Goal: Information Seeking & Learning: Learn about a topic

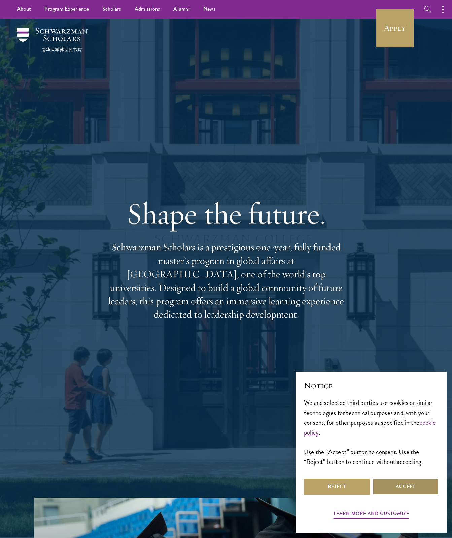
click at [426, 486] on button "Accept" at bounding box center [406, 486] width 66 height 16
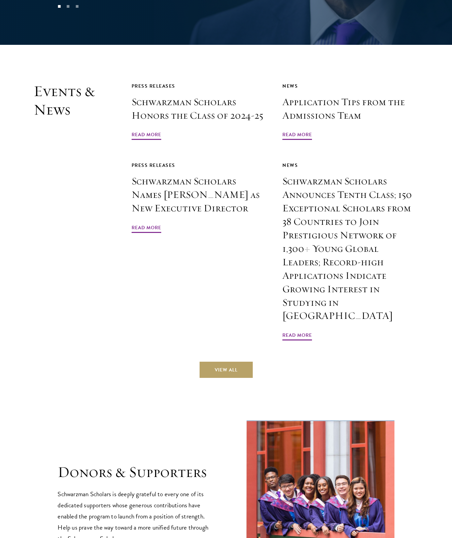
scroll to position [1841, 0]
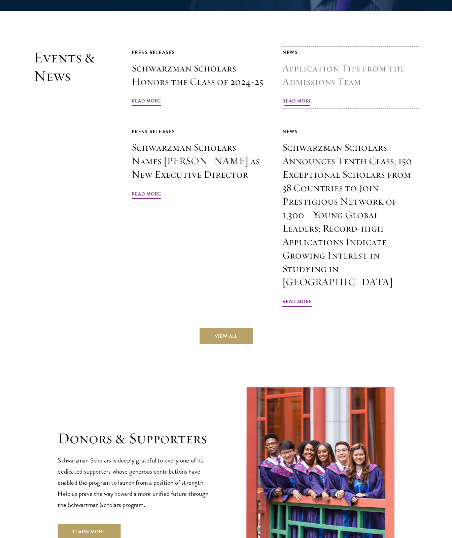
click at [323, 62] on h3 "Application Tips from the Admissions Team" at bounding box center [351, 75] width 136 height 27
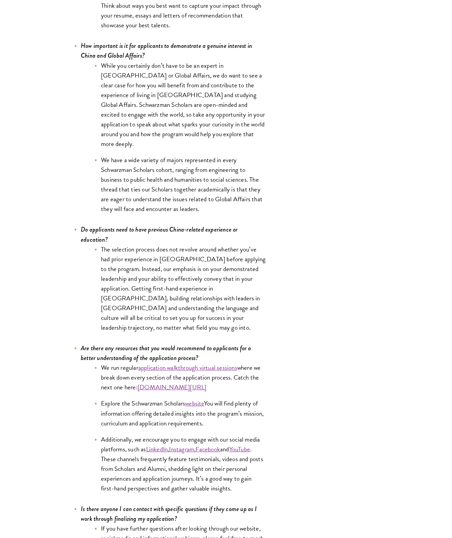
scroll to position [3055, 0]
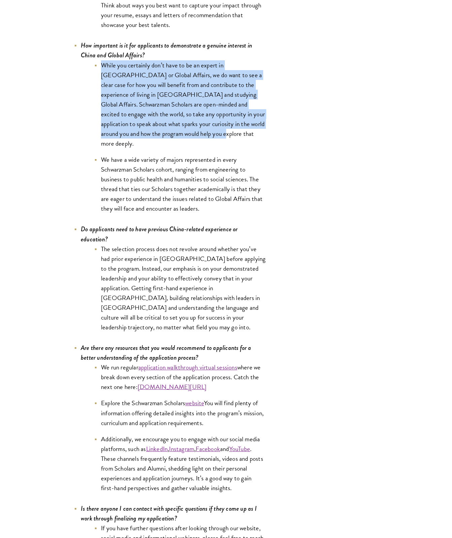
drag, startPoint x: 201, startPoint y: 128, endPoint x: 97, endPoint y: 66, distance: 121.3
click at [97, 66] on li "While you certainly don’t have to be an expert in China or Global Affairs, we d…" at bounding box center [180, 104] width 172 height 88
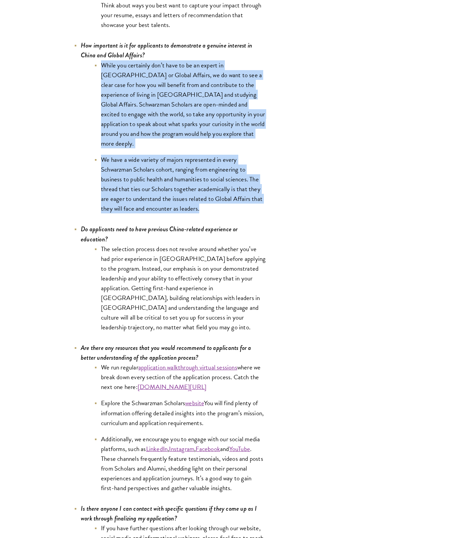
drag, startPoint x: 97, startPoint y: 66, endPoint x: 207, endPoint y: 200, distance: 173.3
click at [207, 200] on ul "While you certainly don’t have to be an expert in China or Global Affairs, we d…" at bounding box center [173, 136] width 185 height 153
click at [208, 199] on li "We have a wide variety of majors represented in every Schwarzman Scholars cohor…" at bounding box center [180, 184] width 172 height 59
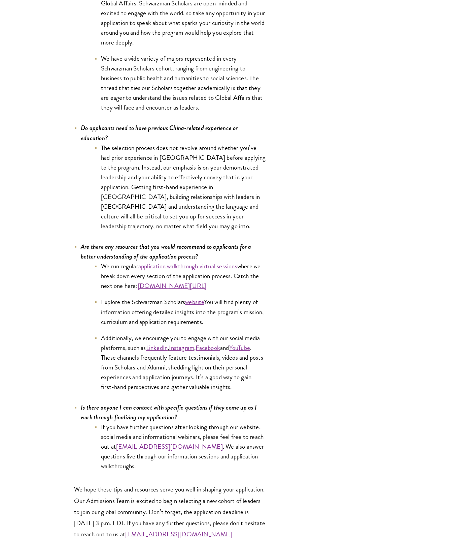
click at [207, 241] on li "Are there any resources that you would recommend to applicants for a better und…" at bounding box center [170, 316] width 192 height 150
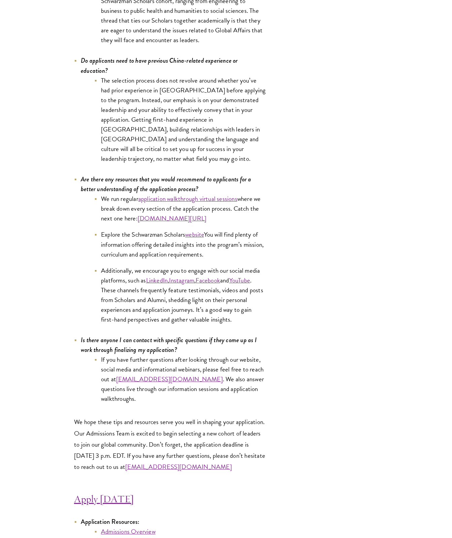
scroll to position [3257, 0]
